Goal: Task Accomplishment & Management: Use online tool/utility

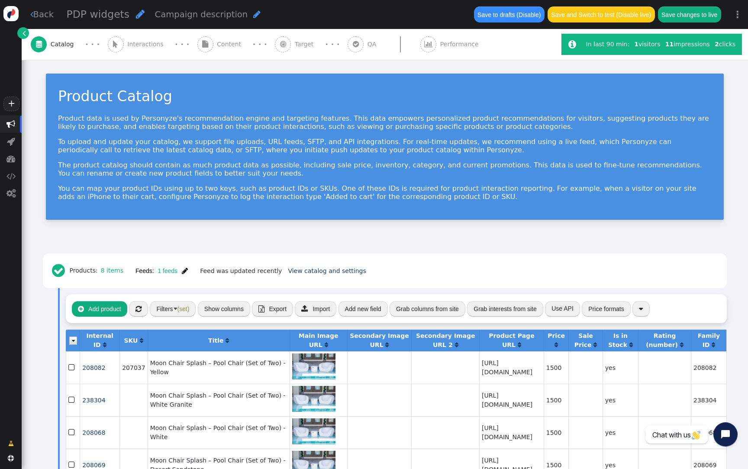
scroll to position [123, 0]
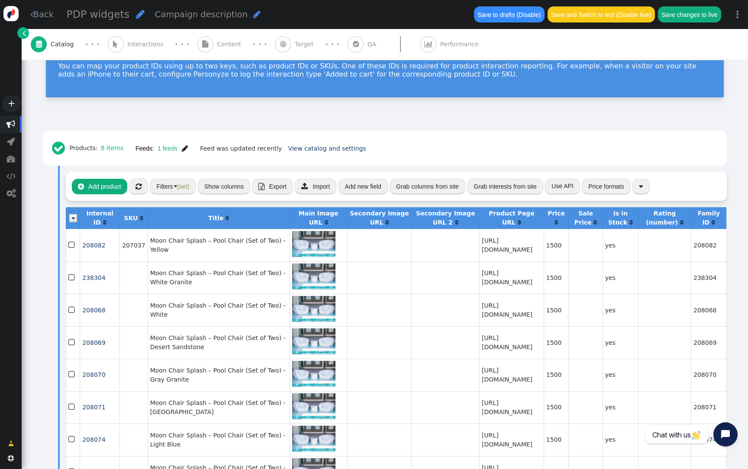
click at [381, 6] on div "PDP widgets  Campaign description " at bounding box center [265, 15] width 406 height 24
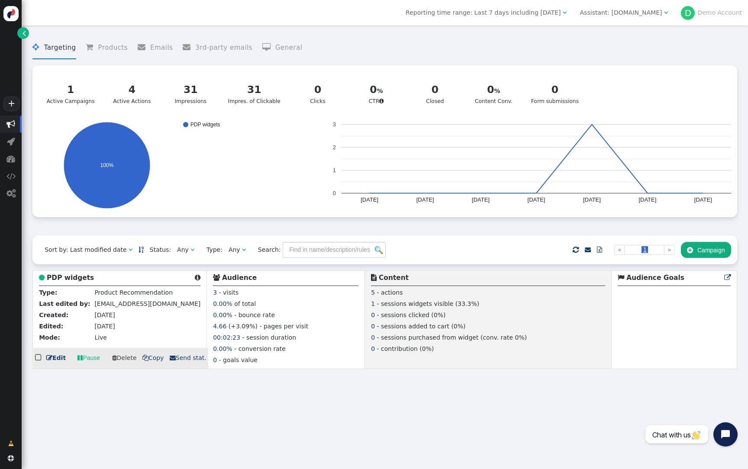
click at [77, 280] on b "PDP widgets" at bounding box center [70, 278] width 47 height 8
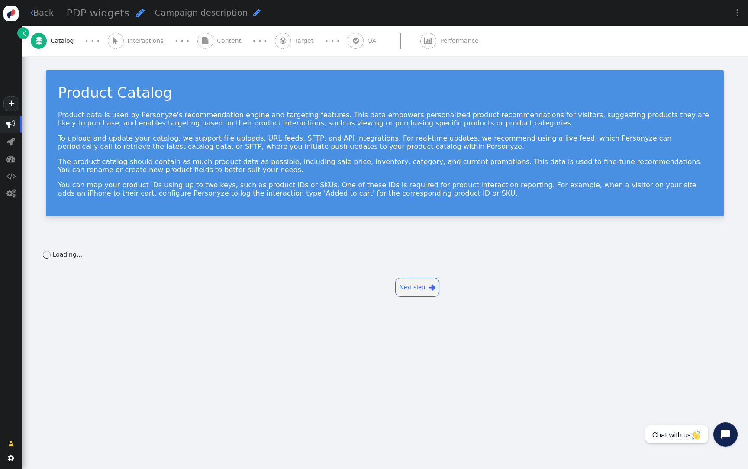
click at [353, 42] on span "" at bounding box center [356, 40] width 6 height 7
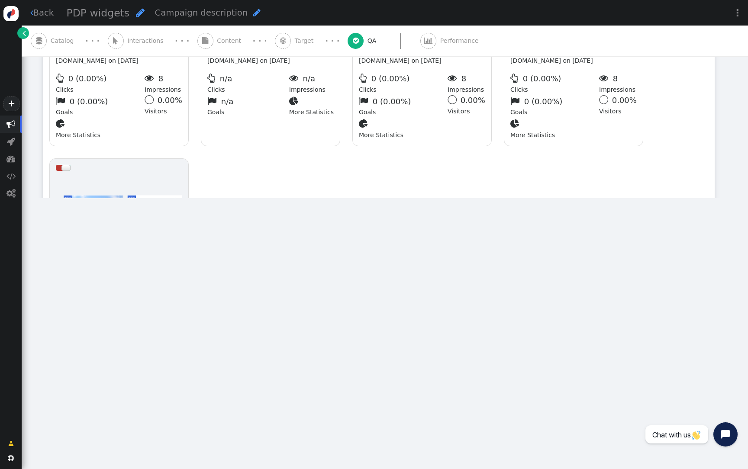
type input "http://practicesports.com/"
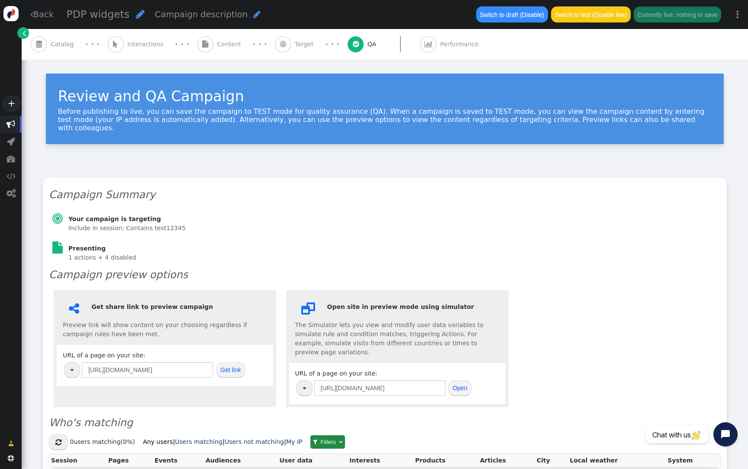
click at [185, 351] on div "URL of a page on your site: http://practicesports.com/ Get link" at bounding box center [165, 365] width 204 height 29
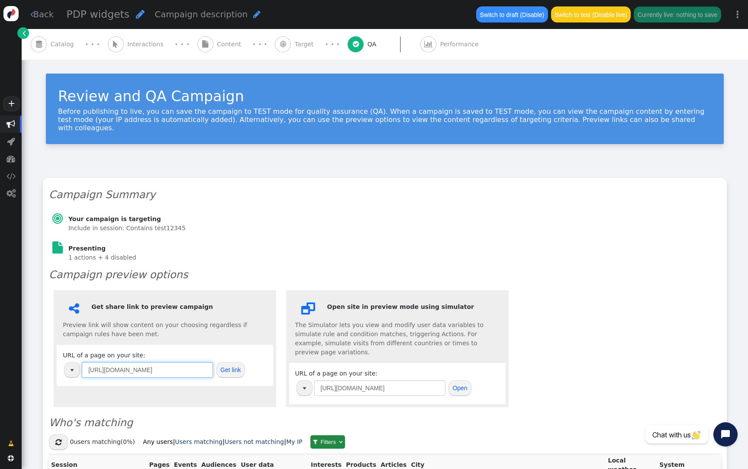
click at [180, 363] on input "http://practicesports.com/" at bounding box center [147, 370] width 131 height 16
click at [202, 44] on span "" at bounding box center [205, 44] width 6 height 7
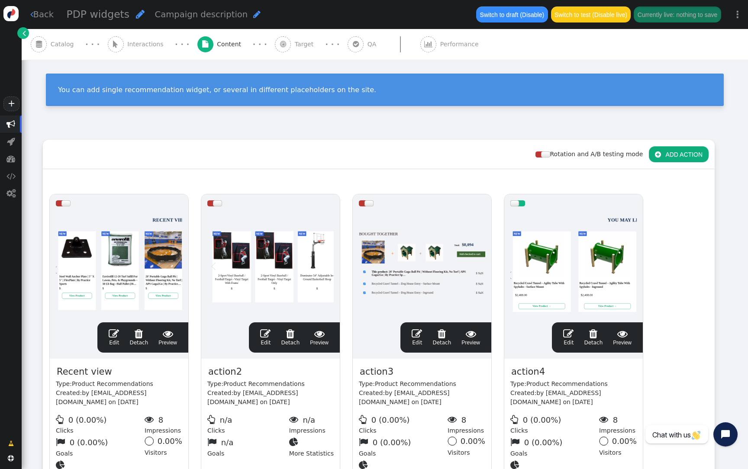
click at [567, 239] on div at bounding box center [573, 265] width 126 height 104
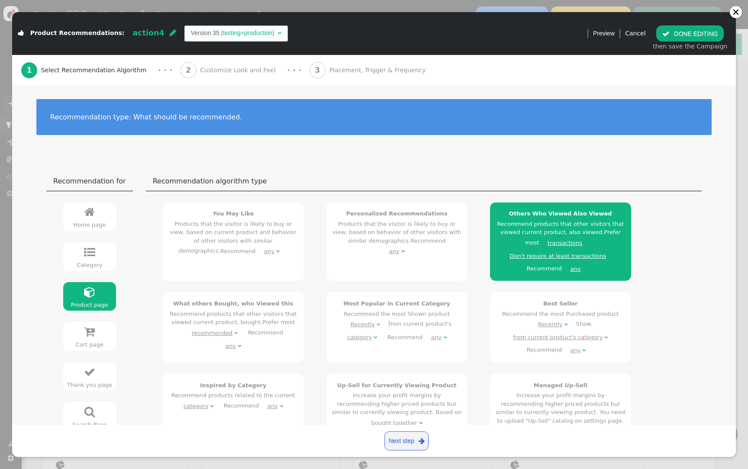
click at [197, 31] on td "Version 35" at bounding box center [205, 33] width 29 height 9
click at [210, 65] on div "2 Customize Look and Feel" at bounding box center [230, 70] width 99 height 31
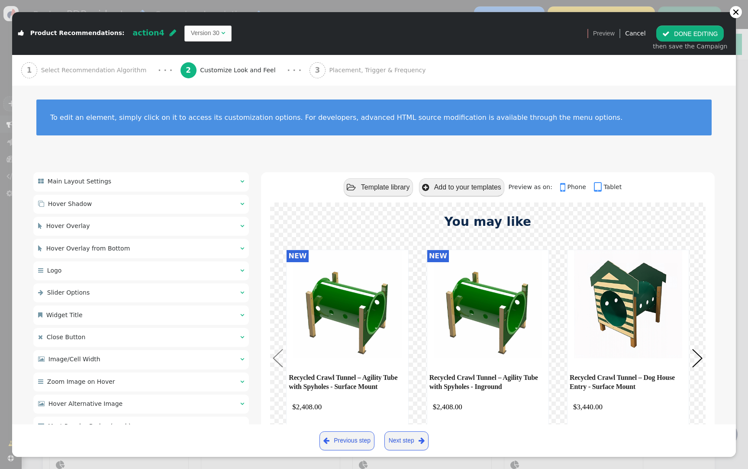
click at [202, 42] on div " Product Recommendations: action4  Version 30 " at bounding box center [296, 33] width 569 height 28
click at [200, 34] on div "Version 30" at bounding box center [206, 33] width 30 height 9
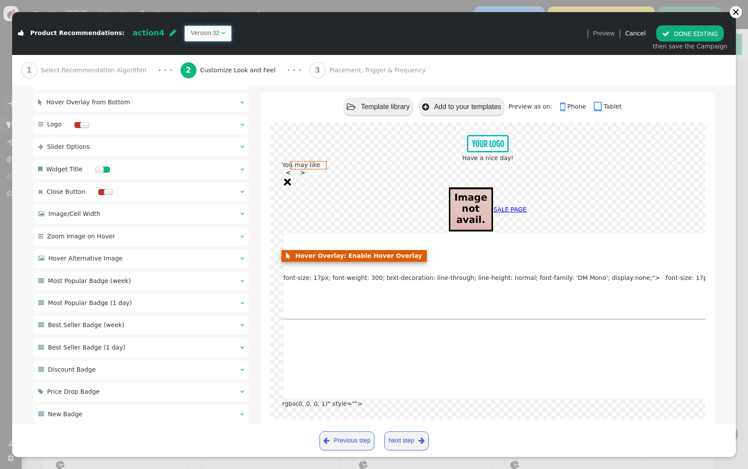
scroll to position [35, 0]
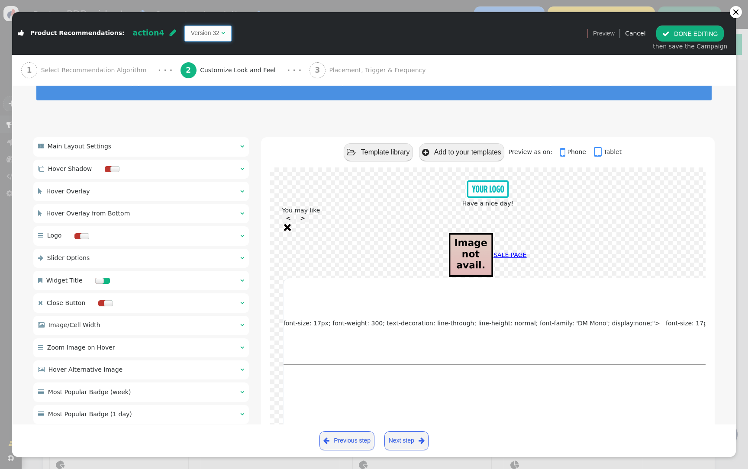
click at [200, 31] on div "Version 32" at bounding box center [206, 33] width 30 height 9
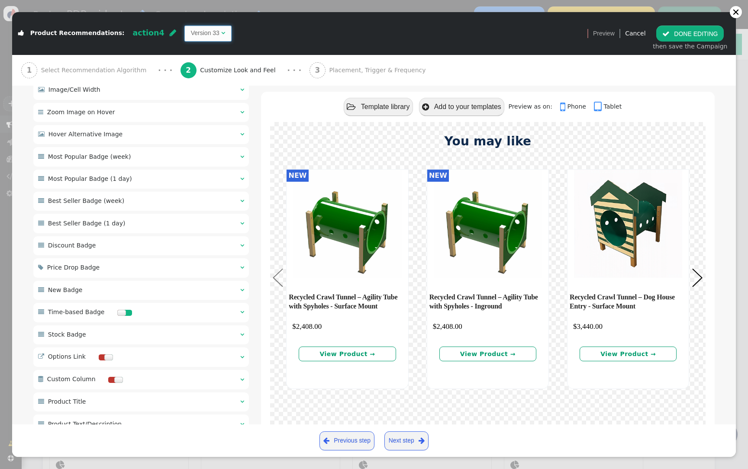
scroll to position [575, 0]
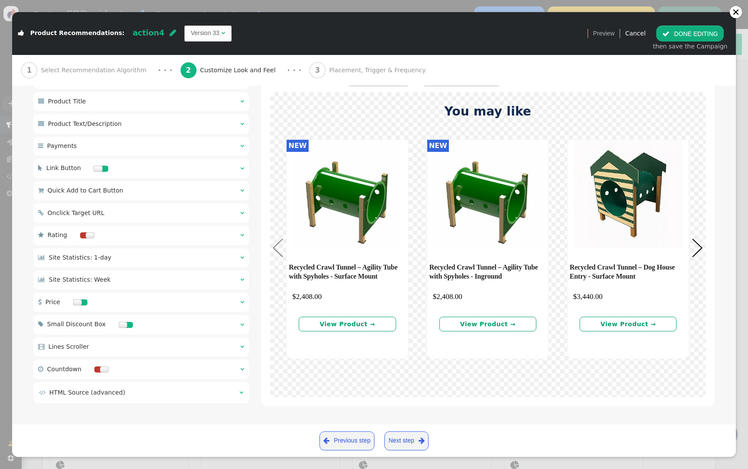
click at [202, 388] on td " HTML Source (advanced)" at bounding box center [136, 392] width 194 height 9
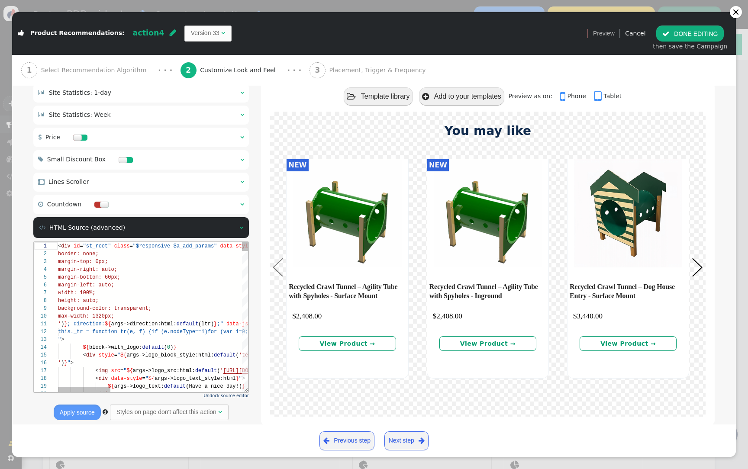
scroll to position [760, 0]
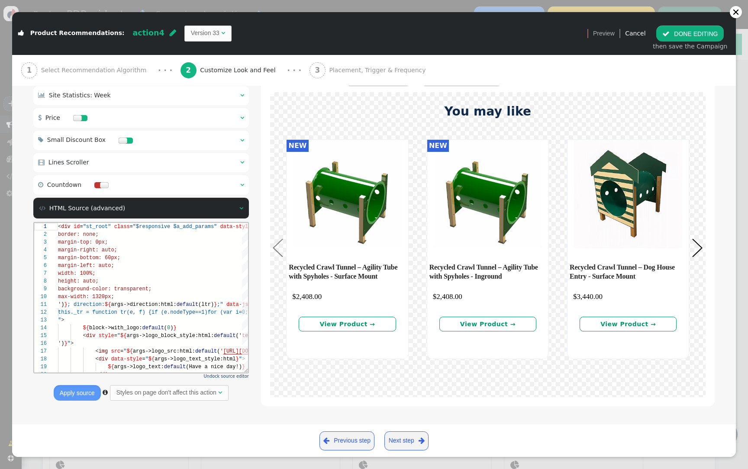
click at [243, 383] on div "Undock source editor Apply source  Styles on page don't affect this action " at bounding box center [141, 312] width 216 height 180
click at [242, 379] on span "Undock source editor" at bounding box center [226, 376] width 45 height 5
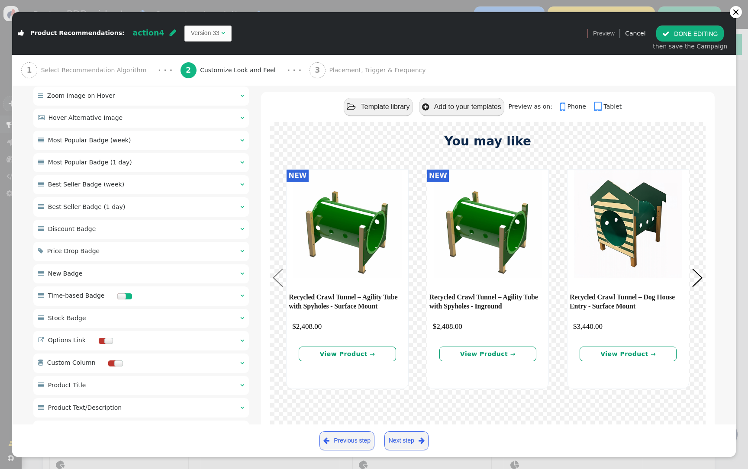
scroll to position [185, 0]
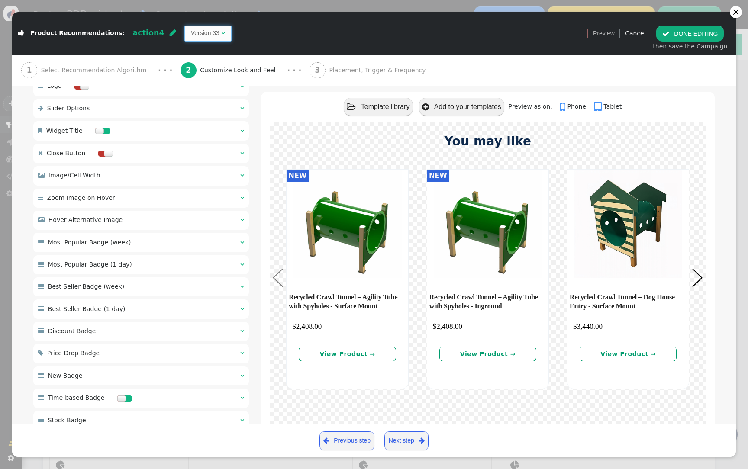
click at [186, 39] on span "Version 33 " at bounding box center [207, 34] width 47 height 16
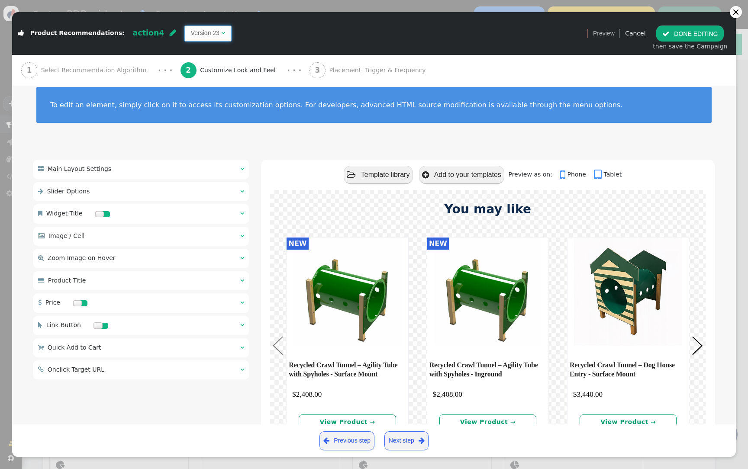
scroll to position [0, 0]
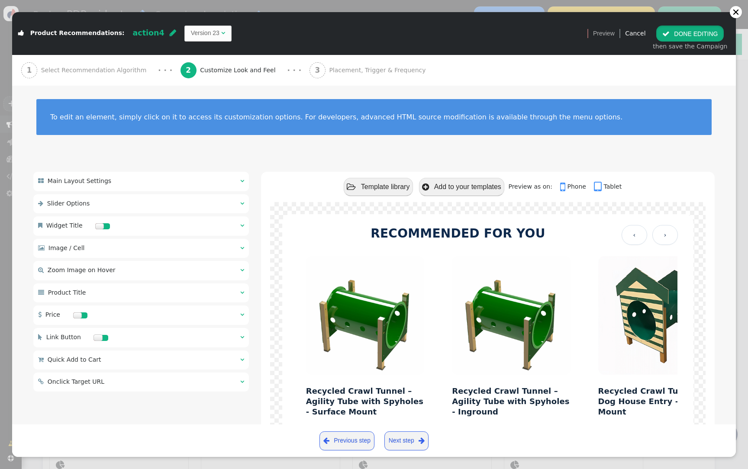
click at [710, 41] on button " DONE EDITING" at bounding box center [690, 34] width 68 height 16
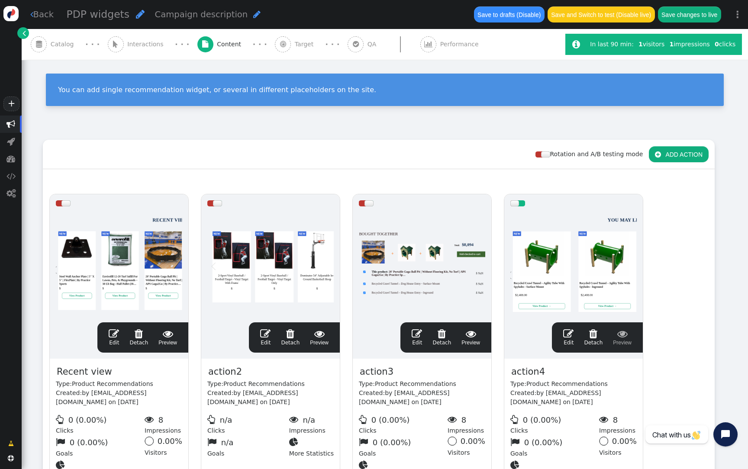
scroll to position [78, 0]
click at [19, 32] on link "" at bounding box center [23, 33] width 12 height 12
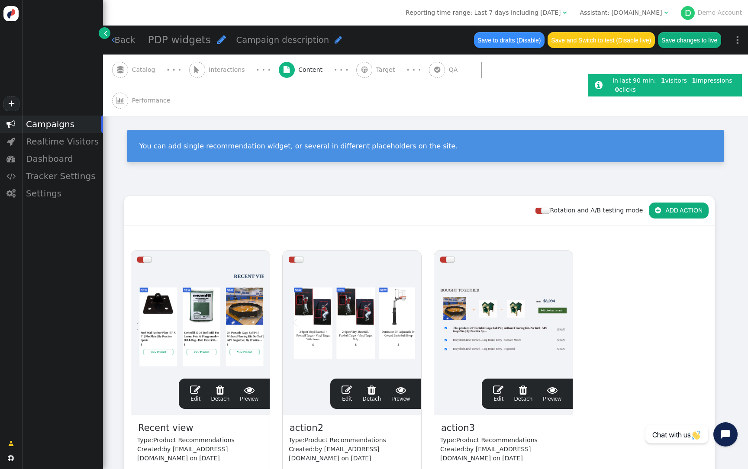
click at [647, 10] on div "Assistant: practicesports.com" at bounding box center [621, 12] width 82 height 9
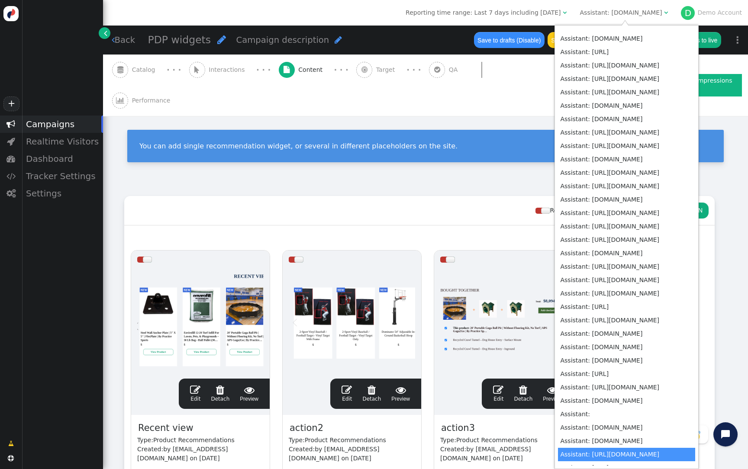
scroll to position [3283, 0]
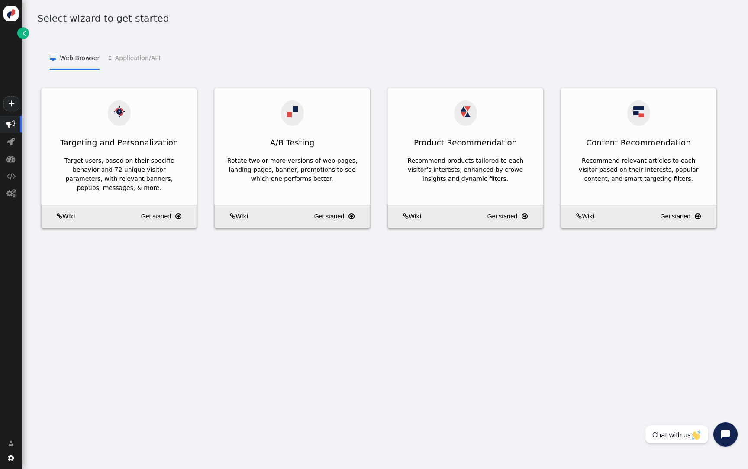
click at [25, 29] on span "" at bounding box center [24, 33] width 3 height 9
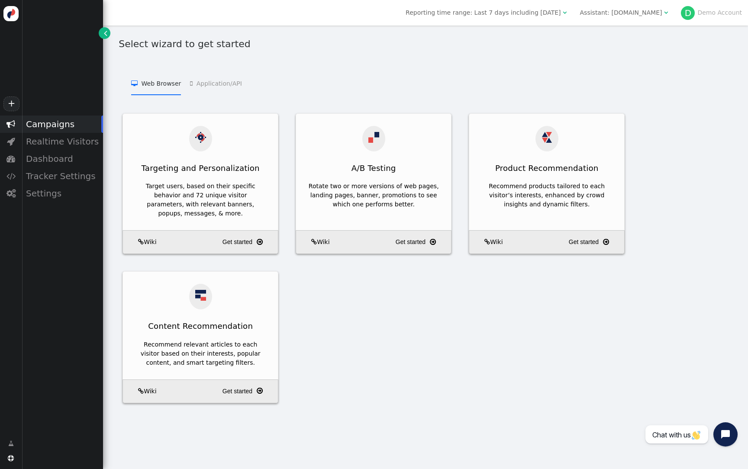
click at [661, 15] on div "Assistant: [DOMAIN_NAME]" at bounding box center [621, 12] width 82 height 9
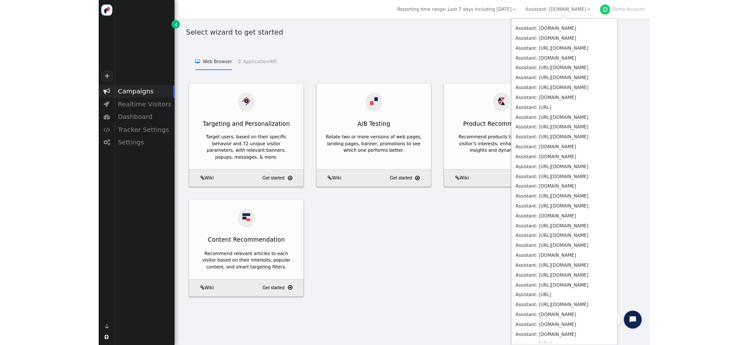
scroll to position [3283, 0]
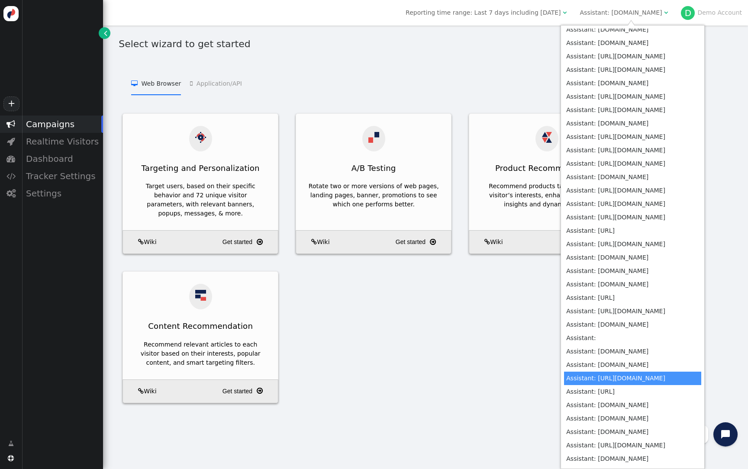
click at [513, 388] on div "Targeting and Personalization Target users, based on their specific behavior an…" at bounding box center [425, 266] width 623 height 307
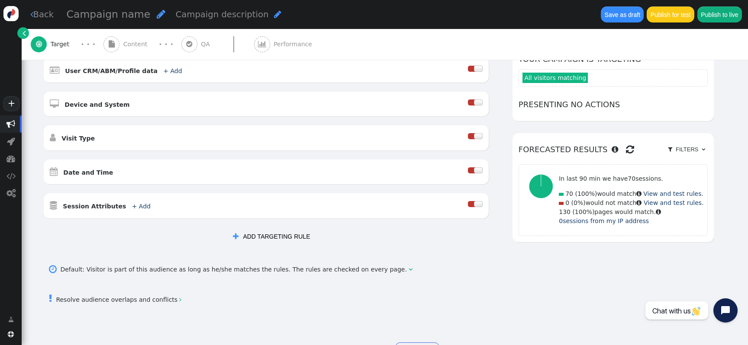
scroll to position [229, 0]
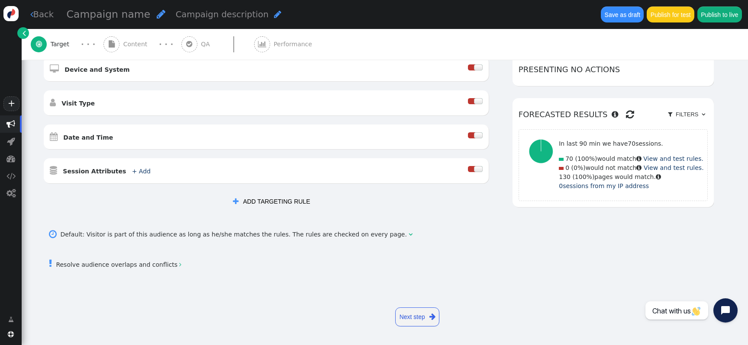
click at [370, 232] on div "Default: Visitor is part of this audience as long as he/she matches the rules. …" at bounding box center [234, 234] width 349 height 9
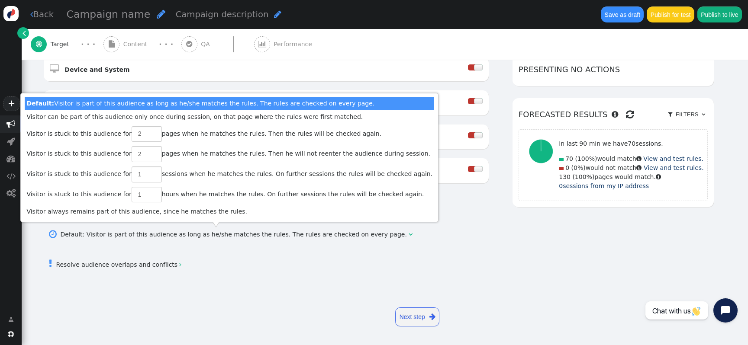
click at [370, 232] on div "Default: Visitor is part of this audience as long as he/she matches the rules. …" at bounding box center [234, 234] width 349 height 9
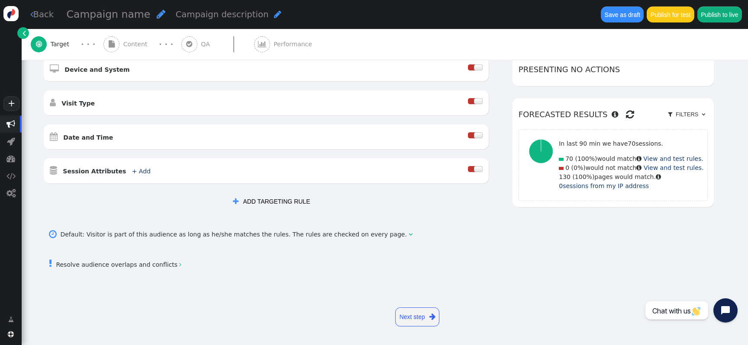
click at [154, 262] on link " Resolve audience overlaps and conflicts " at bounding box center [115, 265] width 132 height 7
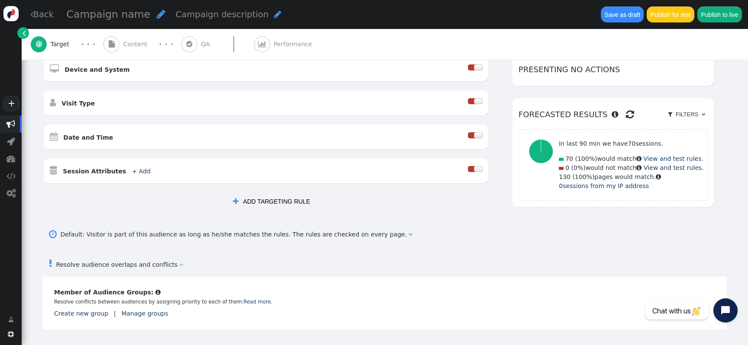
scroll to position [282, 0]
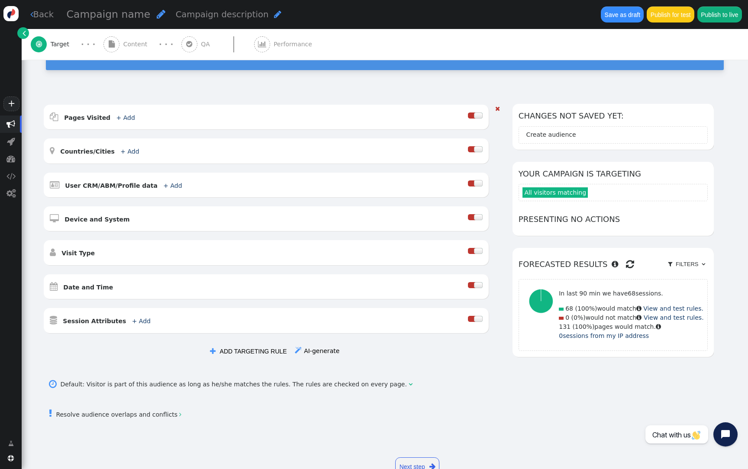
scroll to position [70, 0]
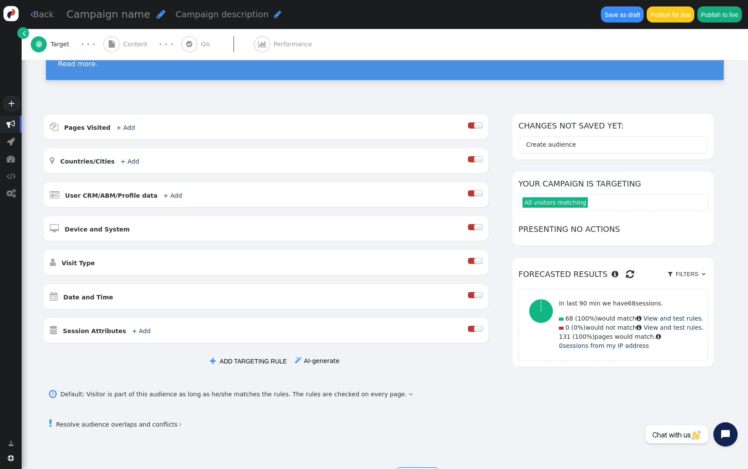
click at [325, 345] on link " AI-generate" at bounding box center [317, 361] width 45 height 7
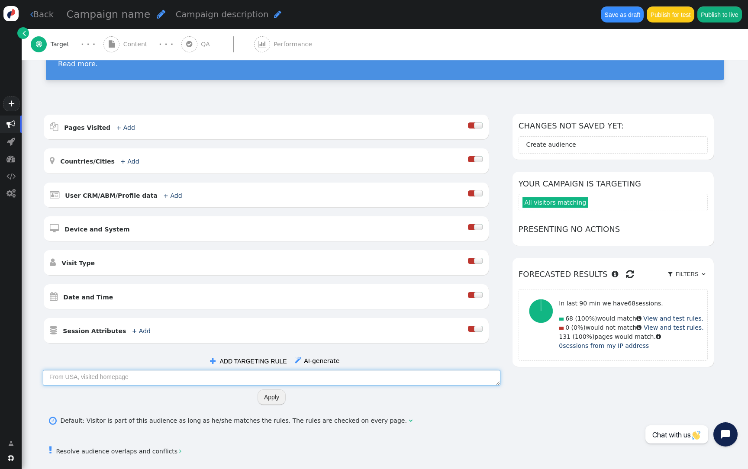
click at [265, 345] on textarea at bounding box center [272, 378] width 458 height 16
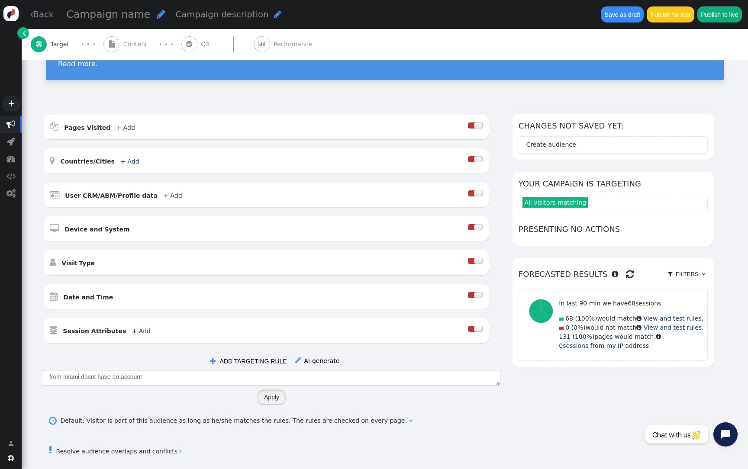
click at [277, 345] on button "Apply" at bounding box center [272, 398] width 28 height 16
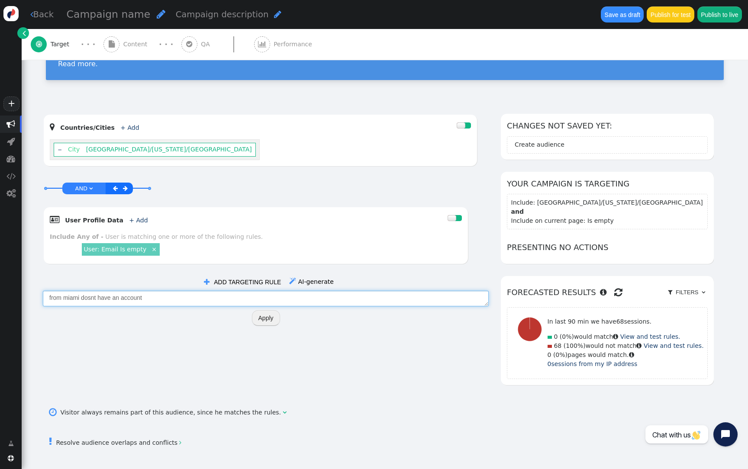
click at [208, 299] on textarea "from miami dosnt have an account" at bounding box center [266, 299] width 446 height 16
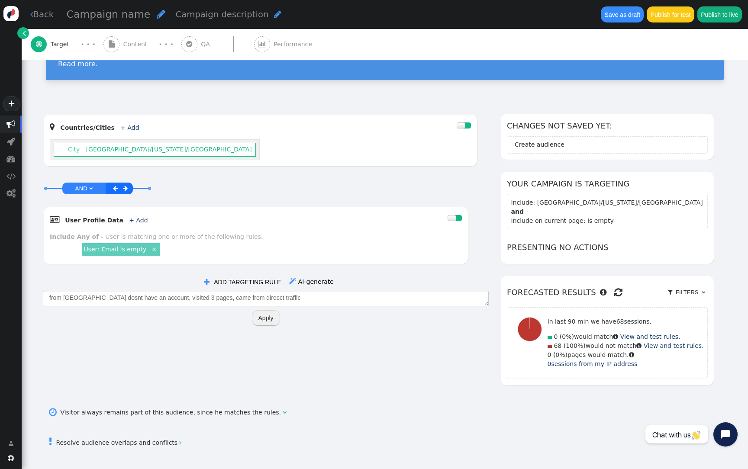
click at [268, 320] on button "Apply" at bounding box center [266, 318] width 28 height 16
click at [229, 294] on textarea "from [GEOGRAPHIC_DATA] dosnt have an account, visited 3 pages, came from direcc…" at bounding box center [266, 299] width 446 height 16
click at [278, 320] on button "Apply" at bounding box center [266, 318] width 28 height 16
click at [241, 298] on textarea "from [GEOGRAPHIC_DATA] dosnt have an account, visited 3 pages, came from direct…" at bounding box center [266, 299] width 446 height 16
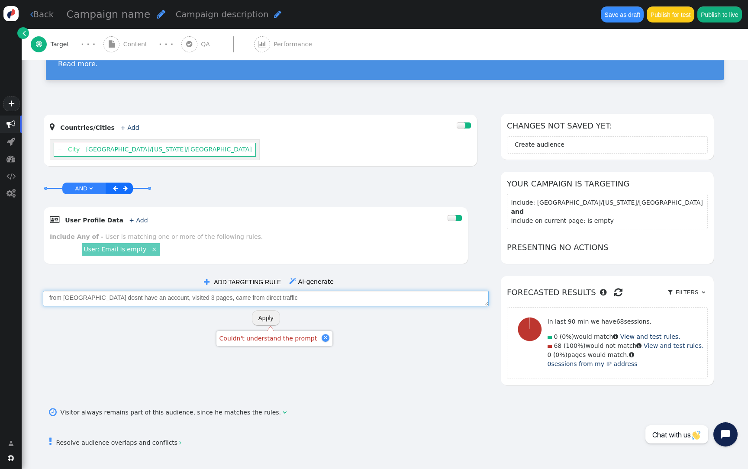
click at [241, 298] on textarea "from [GEOGRAPHIC_DATA] dosnt have an account, visited 3 pages, came from direct…" at bounding box center [266, 299] width 446 height 16
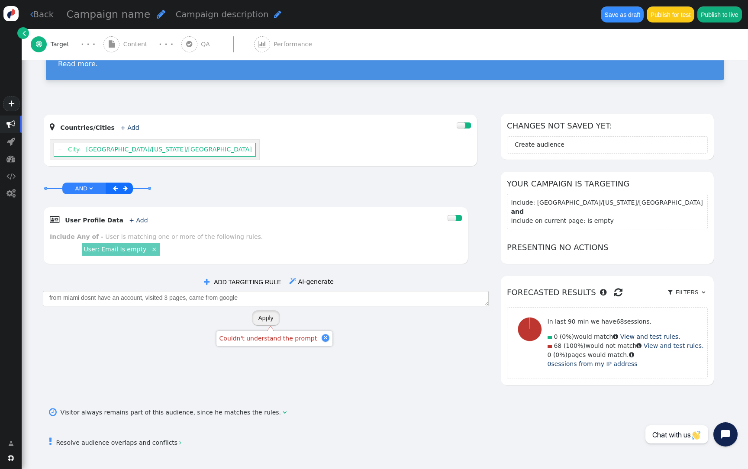
click at [271, 319] on button "Apply" at bounding box center [266, 318] width 28 height 16
click at [202, 299] on textarea "from miami dosnt have an account, visited 3 pages, came from google" at bounding box center [266, 299] width 446 height 16
click at [199, 299] on textarea "from miami dosnt have an account, visited 3 pages, came from google" at bounding box center [266, 299] width 446 height 16
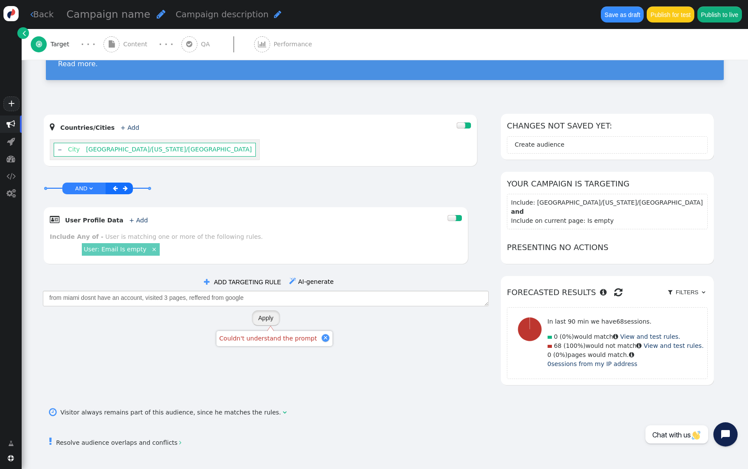
click at [262, 316] on button "Apply" at bounding box center [266, 318] width 28 height 16
click at [200, 297] on textarea "from miami dosnt have an account, visited 3 pages, reffered from google" at bounding box center [266, 299] width 446 height 16
click at [200, 299] on textarea "from miami dosnt have an account, visited 3 pages, reffered from google" at bounding box center [266, 299] width 446 height 16
click at [190, 299] on textarea "from miami dosnt have an account, visited 3 pages, referred from google" at bounding box center [266, 299] width 446 height 16
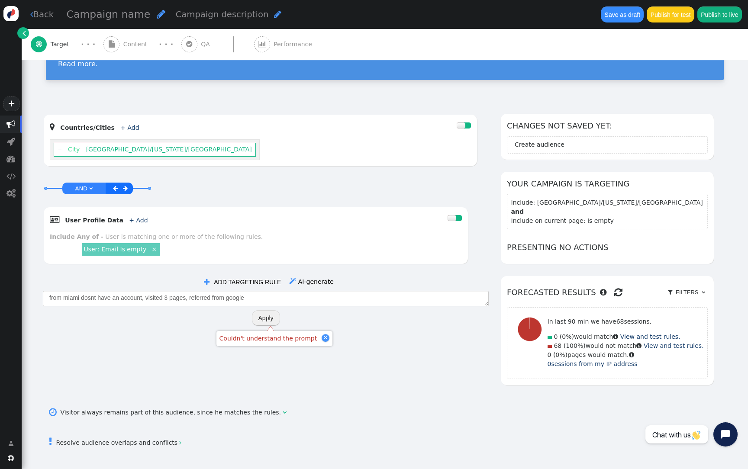
click at [268, 320] on button "Apply" at bounding box center [266, 318] width 28 height 16
click at [323, 337] on div at bounding box center [325, 338] width 4 height 4
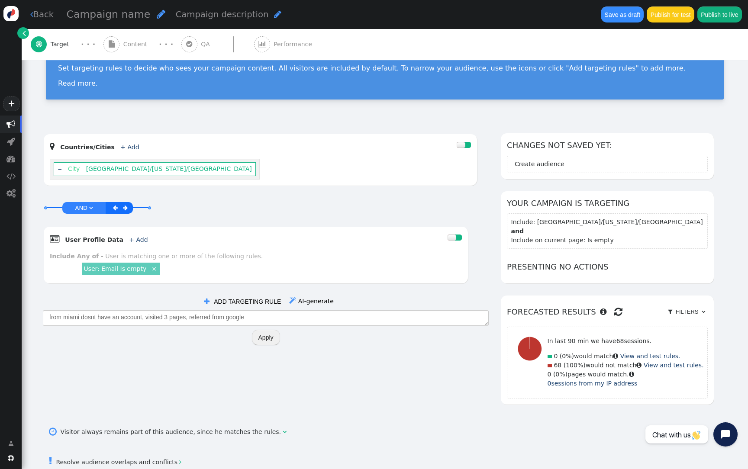
scroll to position [52, 0]
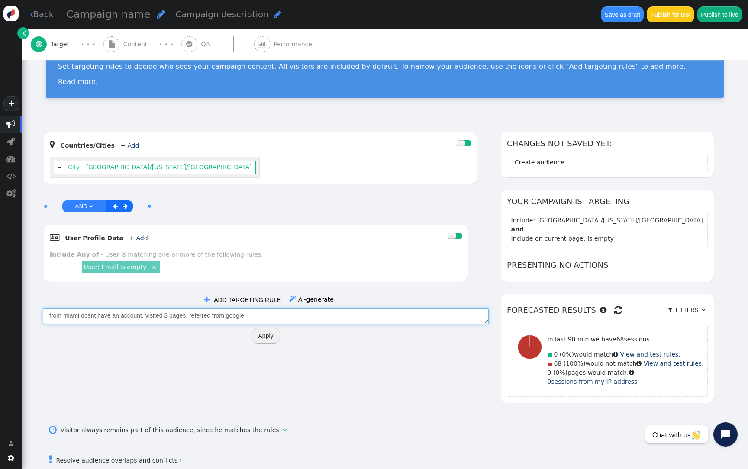
drag, startPoint x: 190, startPoint y: 315, endPoint x: 223, endPoint y: 317, distance: 33.0
click at [225, 319] on textarea "from miami dosnt have an account, visited 3 pages, referred from google" at bounding box center [266, 317] width 446 height 16
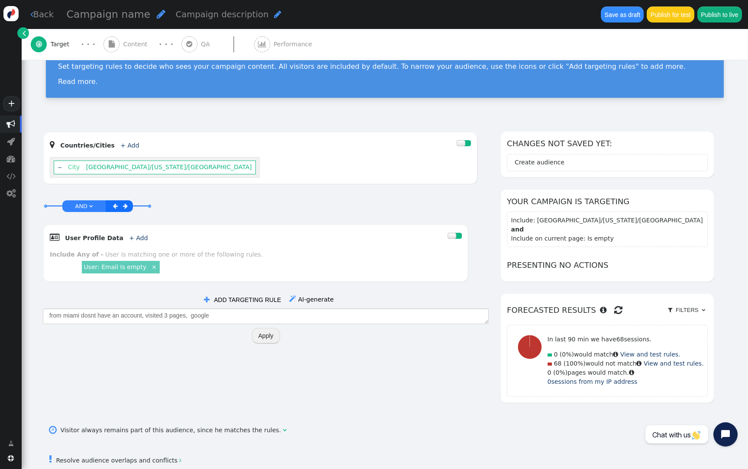
click at [271, 337] on button "Apply" at bounding box center [266, 336] width 28 height 16
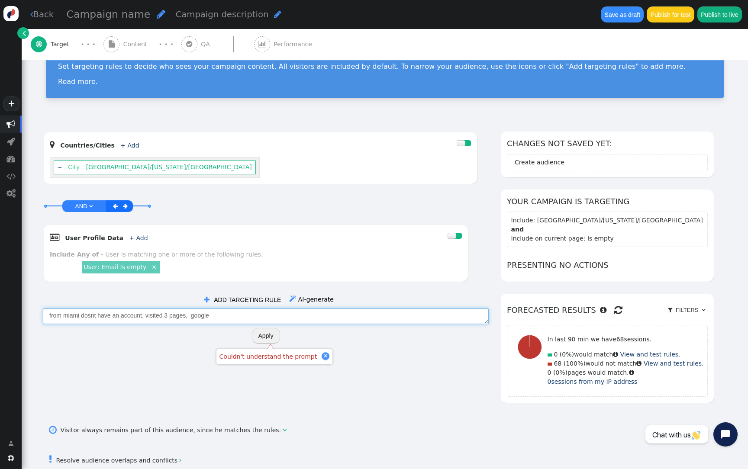
click at [194, 319] on textarea "from miami dosnt have an account, visited 3 pages, google" at bounding box center [266, 317] width 446 height 16
click at [190, 318] on textarea "from miami dosnt have an account, visited 3 pages, google" at bounding box center [266, 317] width 446 height 16
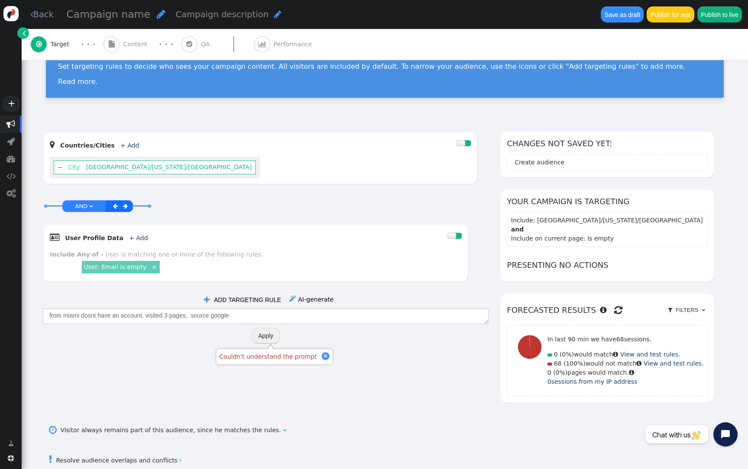
click at [274, 339] on button "Apply" at bounding box center [266, 336] width 28 height 16
click at [322, 345] on div at bounding box center [326, 356] width 8 height 8
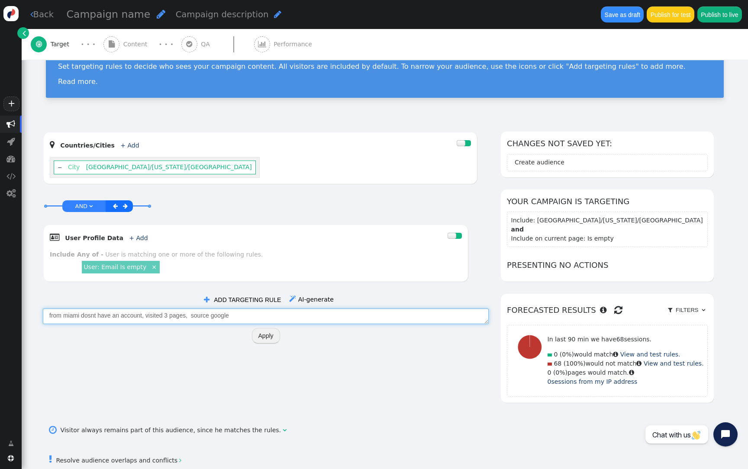
drag, startPoint x: 191, startPoint y: 315, endPoint x: 251, endPoint y: 313, distance: 59.8
click at [252, 313] on textarea "from miami dosnt have an account, visited 3 pages, source google" at bounding box center [266, 317] width 446 height 16
type textarea "from miami dosnt have an account, visited 3 pages, on homepage"
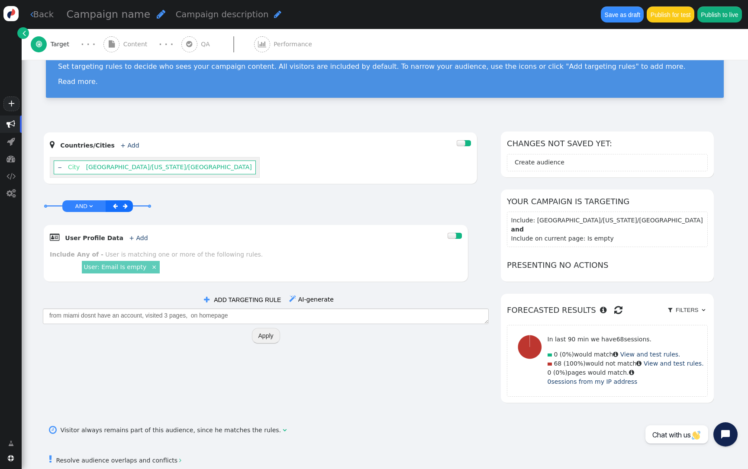
click at [274, 338] on button "Apply" at bounding box center [266, 336] width 28 height 16
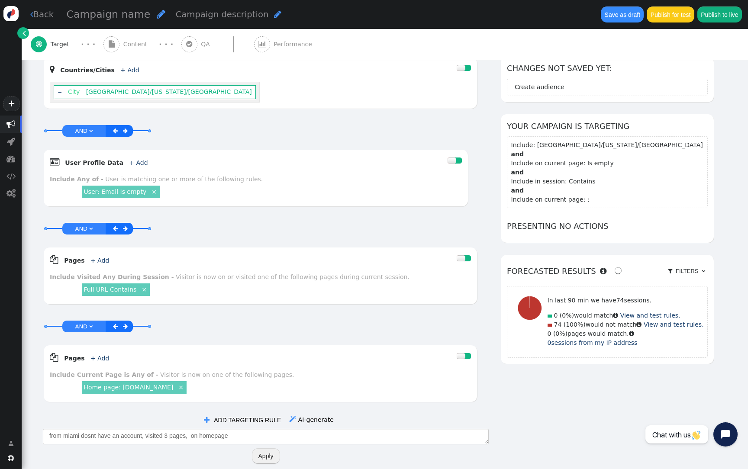
scroll to position [126, 0]
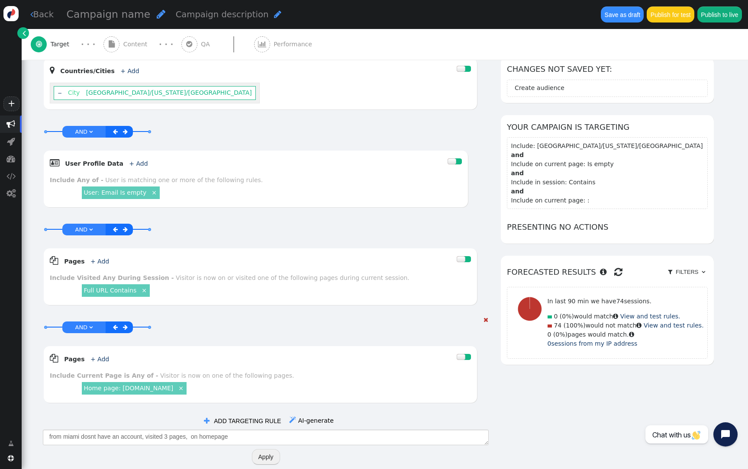
click at [149, 345] on link "Home page: [DOMAIN_NAME]" at bounding box center [129, 388] width 90 height 7
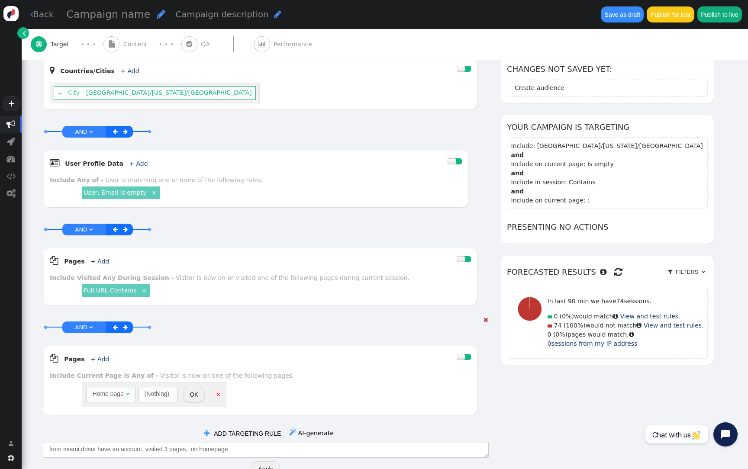
click at [168, 345] on div "(Nothing)" at bounding box center [157, 394] width 25 height 9
click at [214, 345] on button "OK" at bounding box center [222, 395] width 22 height 16
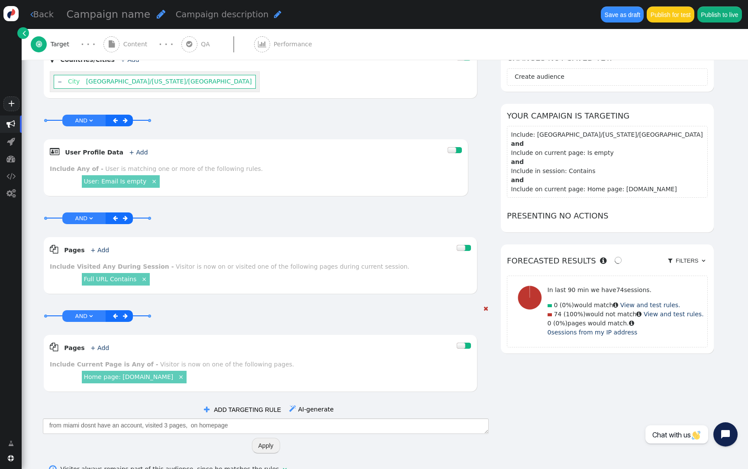
scroll to position [137, 0]
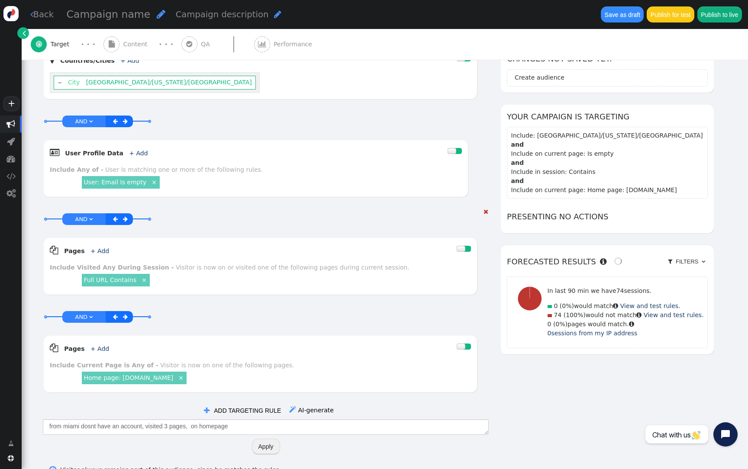
click at [118, 282] on link "Full URL Contains" at bounding box center [110, 280] width 53 height 7
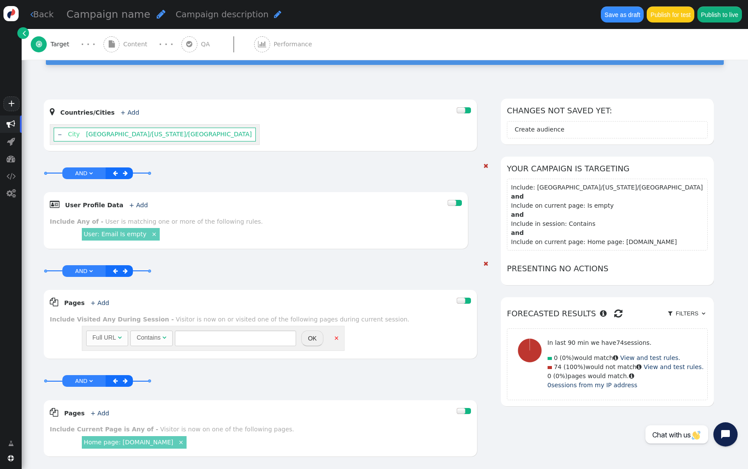
scroll to position [84, 0]
click at [314, 342] on button "OK" at bounding box center [312, 339] width 22 height 16
click at [249, 345] on div at bounding box center [251, 359] width 4 height 4
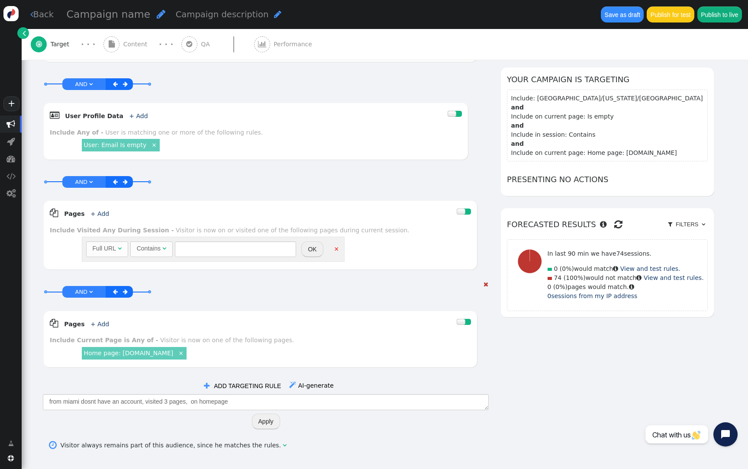
scroll to position [181, 0]
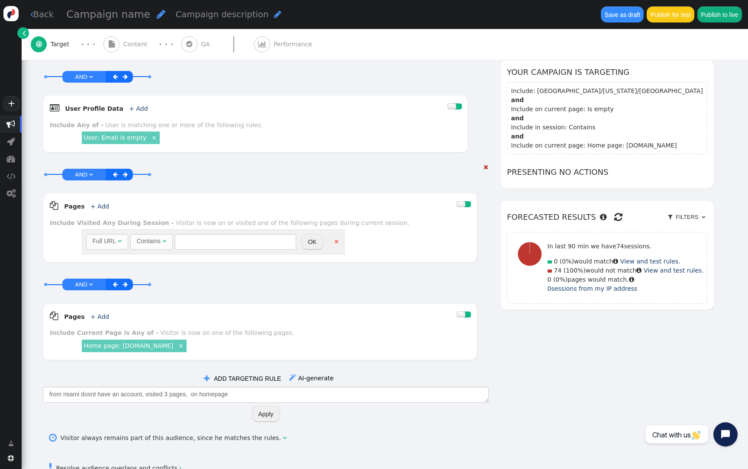
click at [335, 242] on link "×" at bounding box center [337, 241] width 8 height 8
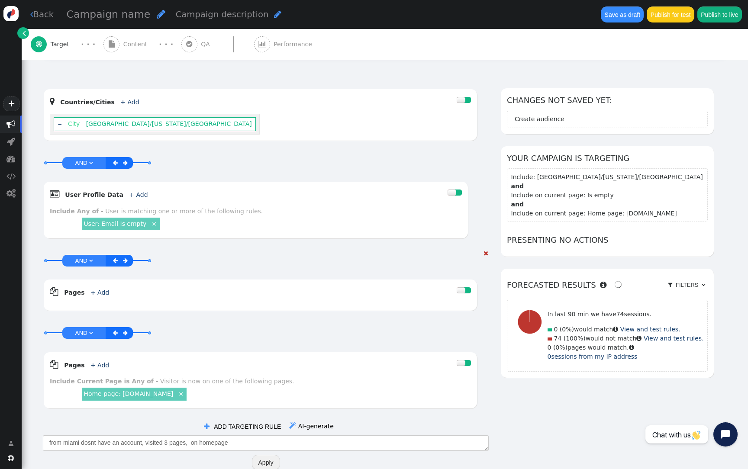
scroll to position [0, 0]
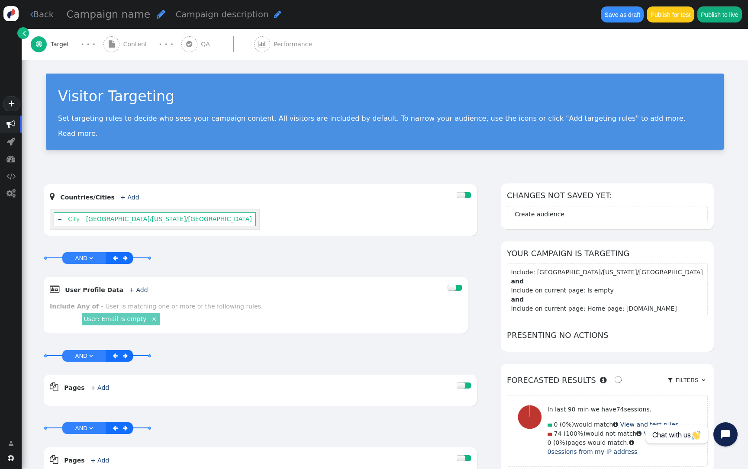
click at [129, 38] on div " Content" at bounding box center [127, 44] width 48 height 31
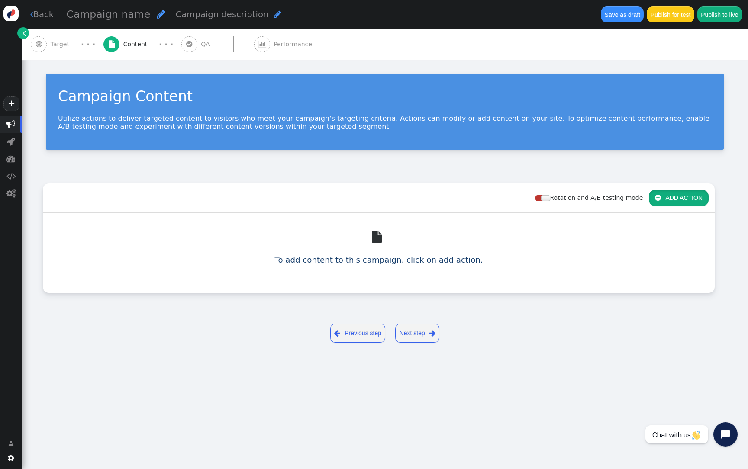
click at [696, 196] on button " ADD ACTION" at bounding box center [679, 198] width 60 height 16
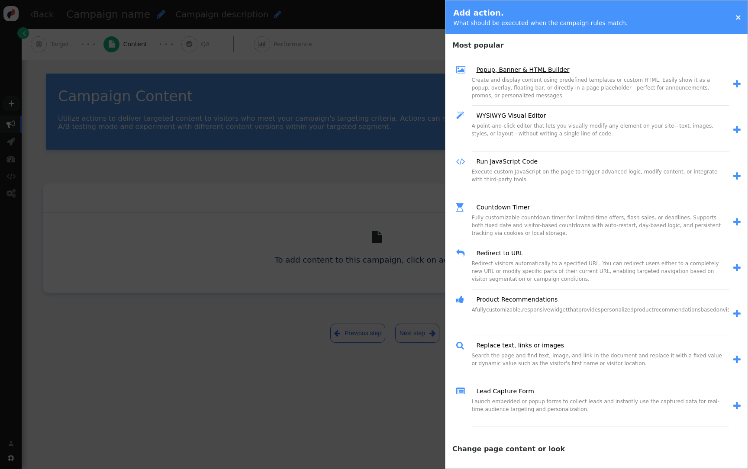
click at [522, 72] on link "Popup, Banner & HTML Builder" at bounding box center [519, 69] width 99 height 9
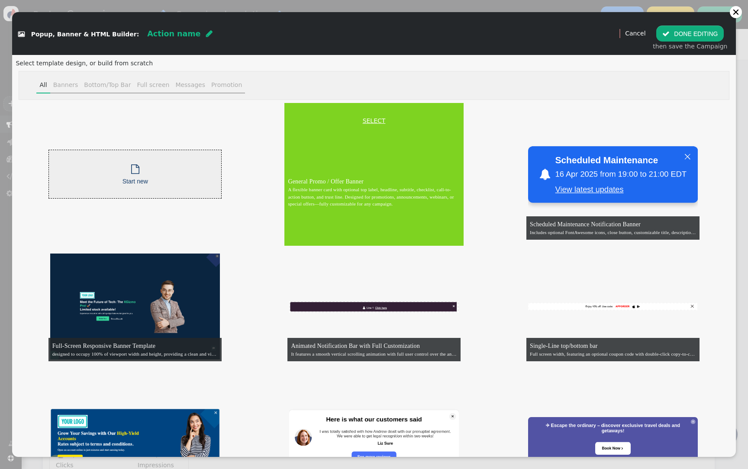
click at [369, 119] on link "SELECT" at bounding box center [374, 120] width 176 height 9
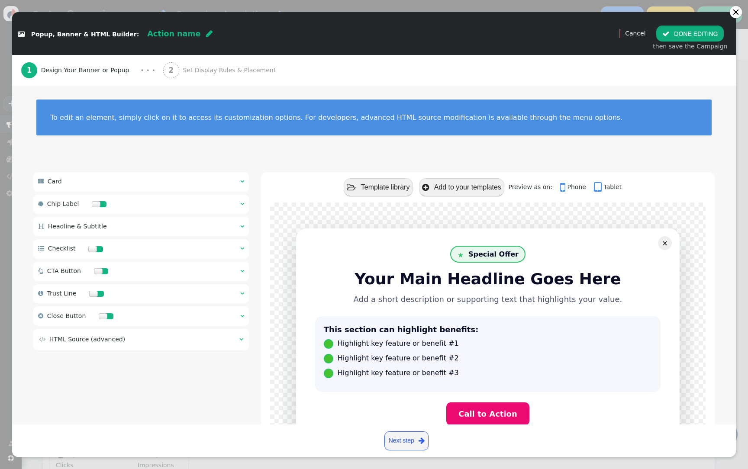
click at [684, 29] on button " DONE EDITING" at bounding box center [690, 34] width 68 height 16
